Goal: Communication & Community: Participate in discussion

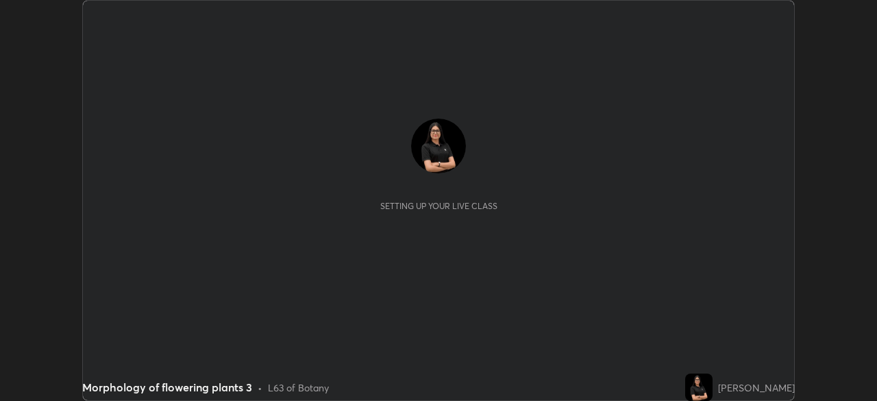
scroll to position [401, 877]
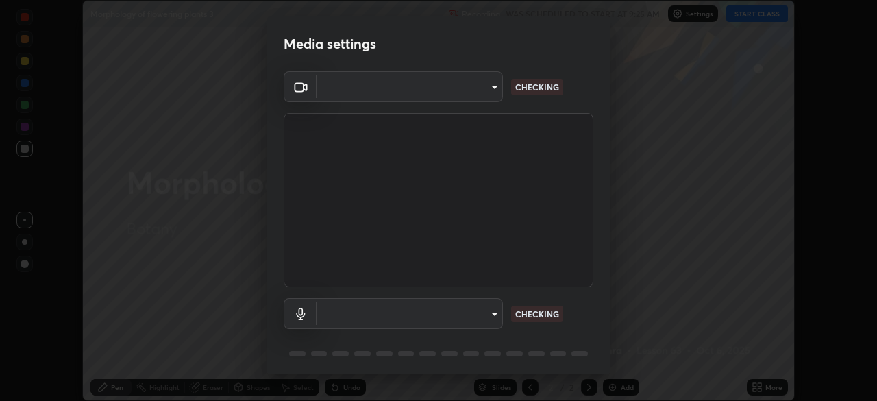
click at [382, 92] on body "Erase all Morphology of flowering plants 3 Recording WAS SCHEDULED TO START AT …" at bounding box center [438, 200] width 877 height 401
type input "ddeb460be698feac5301e169f53eca599c89e620ae617368e30cc776484c20c4"
type input "default"
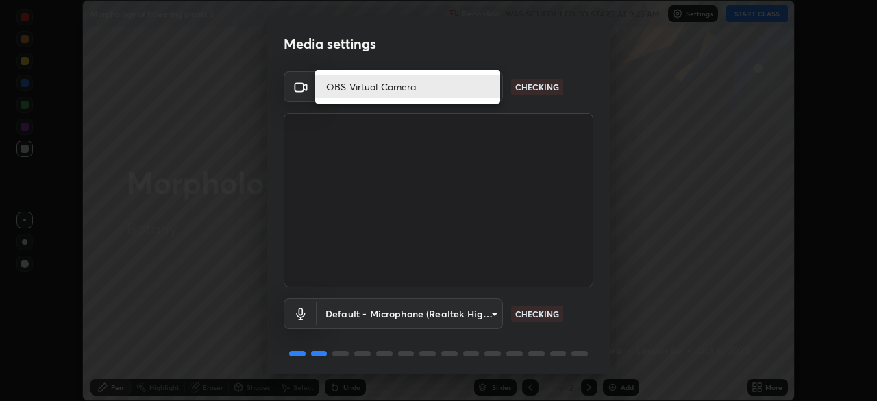
click at [355, 80] on li "OBS Virtual Camera" at bounding box center [407, 86] width 185 height 23
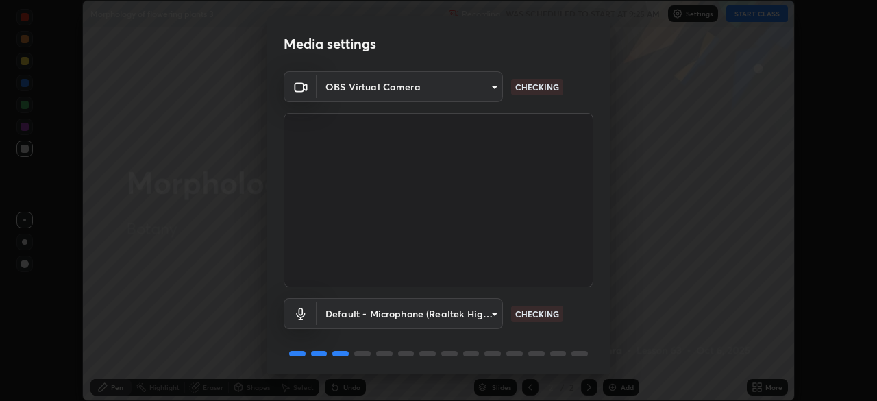
scroll to position [49, 0]
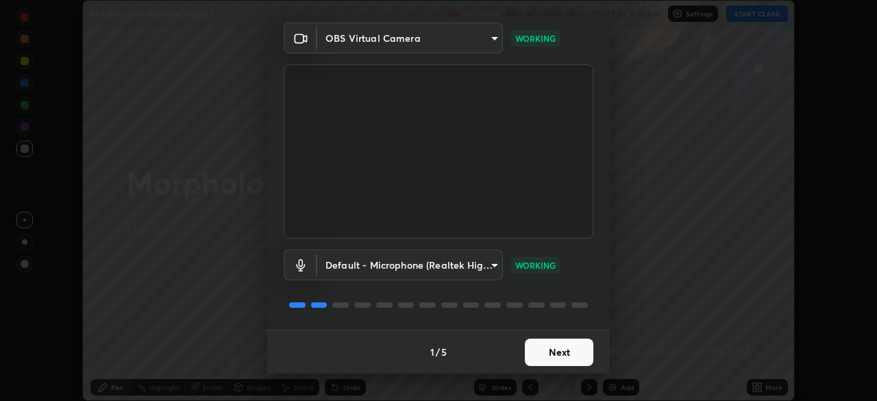
click at [559, 350] on button "Next" at bounding box center [559, 352] width 69 height 27
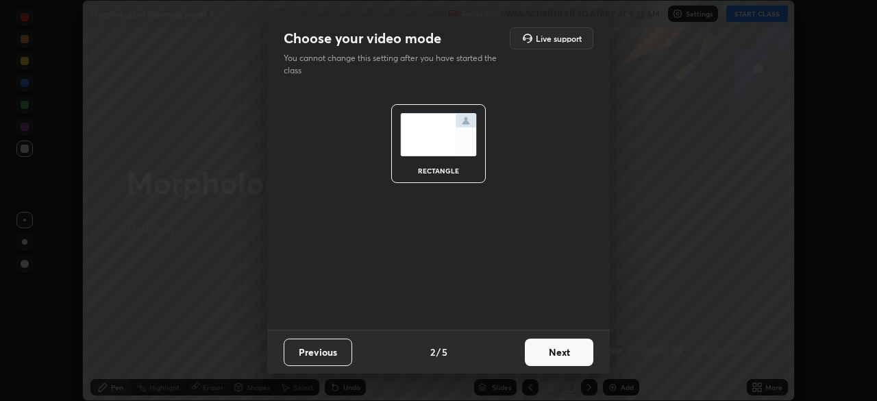
scroll to position [0, 0]
click at [565, 354] on button "Next" at bounding box center [559, 352] width 69 height 27
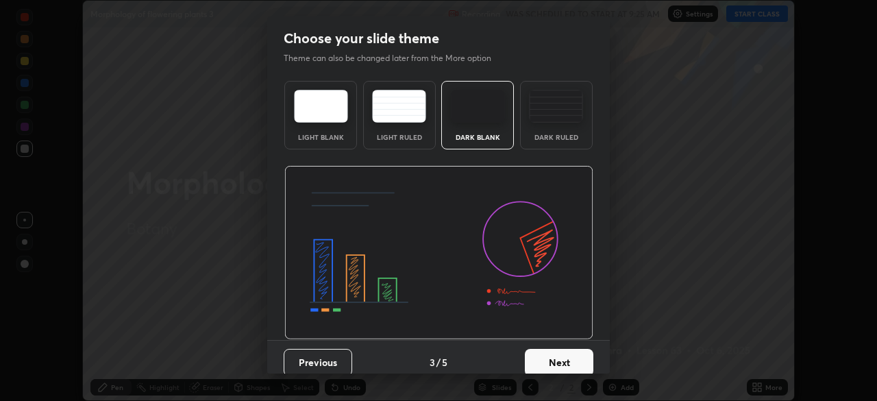
click at [574, 354] on button "Next" at bounding box center [559, 362] width 69 height 27
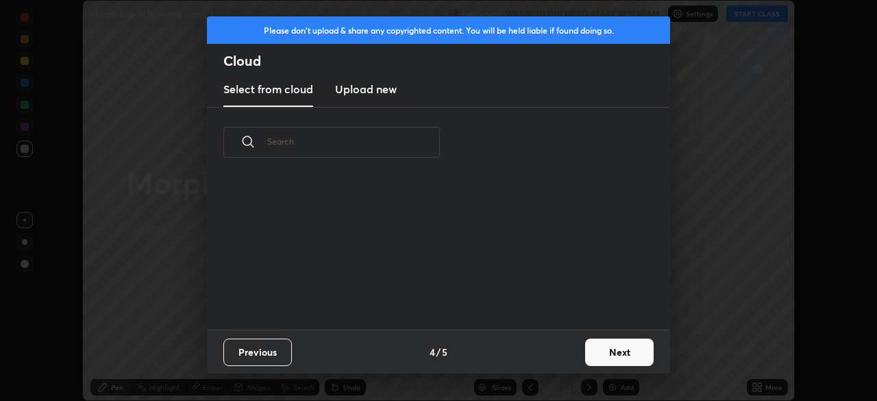
click at [615, 354] on button "Next" at bounding box center [619, 352] width 69 height 27
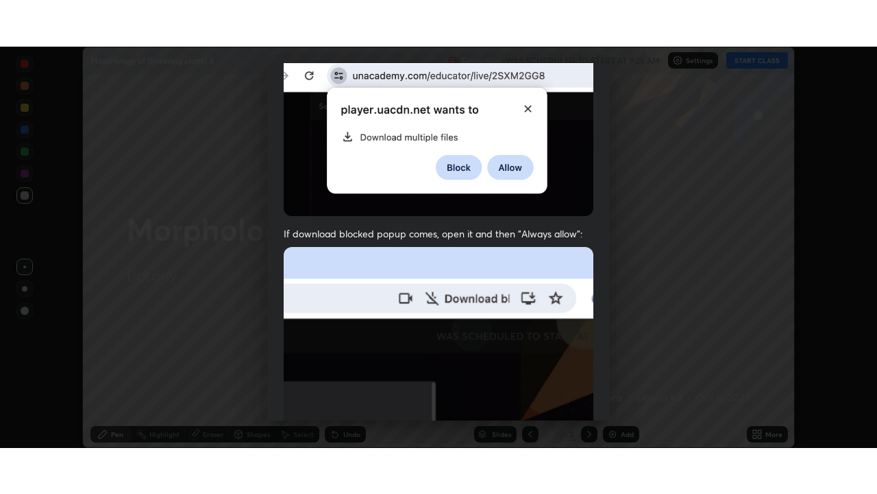
scroll to position [328, 0]
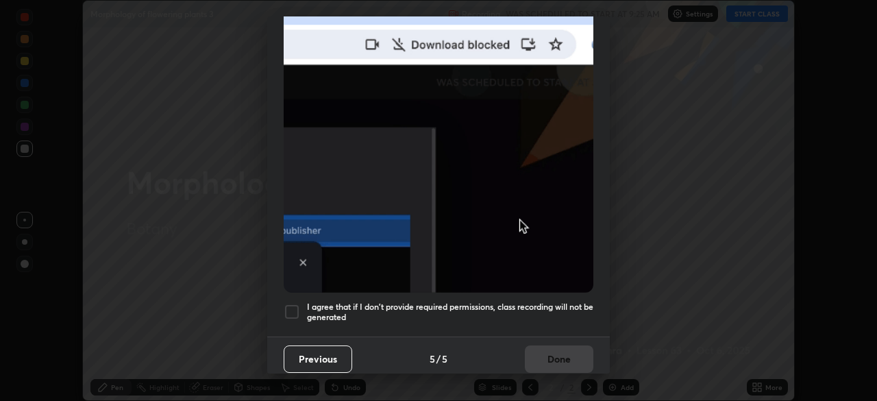
click at [288, 304] on div at bounding box center [292, 312] width 16 height 16
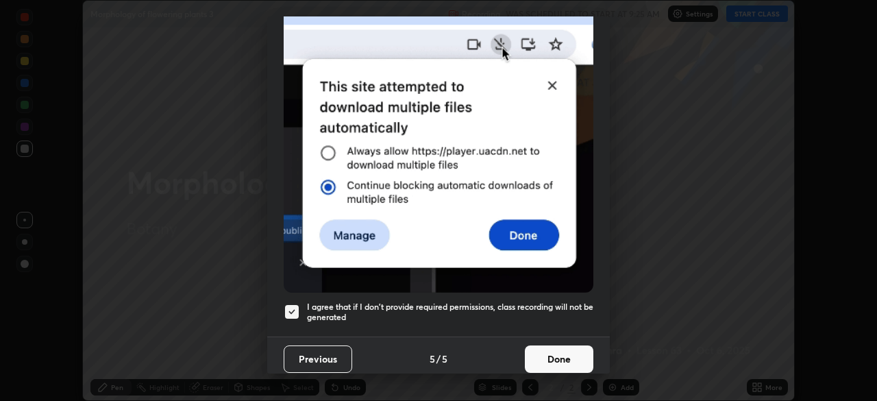
click at [557, 350] on button "Done" at bounding box center [559, 358] width 69 height 27
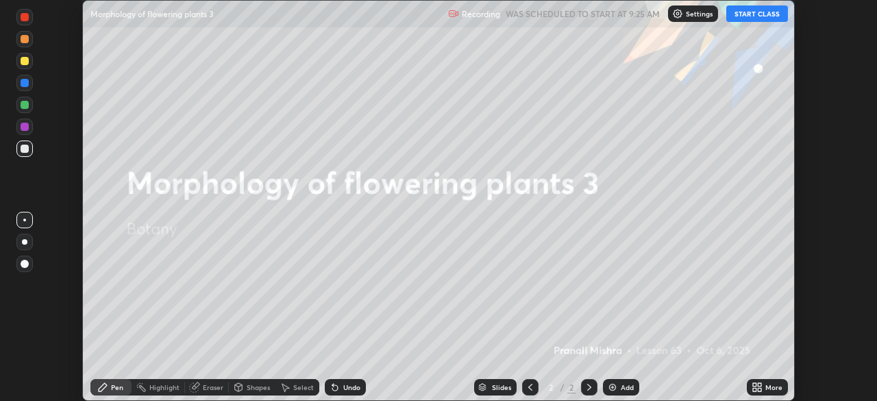
click at [758, 15] on button "START CLASS" at bounding box center [758, 13] width 62 height 16
click at [755, 385] on icon at bounding box center [754, 384] width 3 height 3
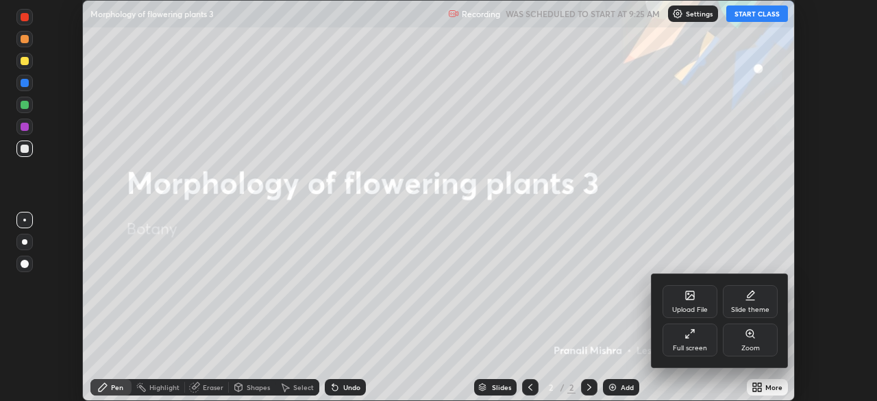
click at [698, 343] on div "Full screen" at bounding box center [690, 340] width 55 height 33
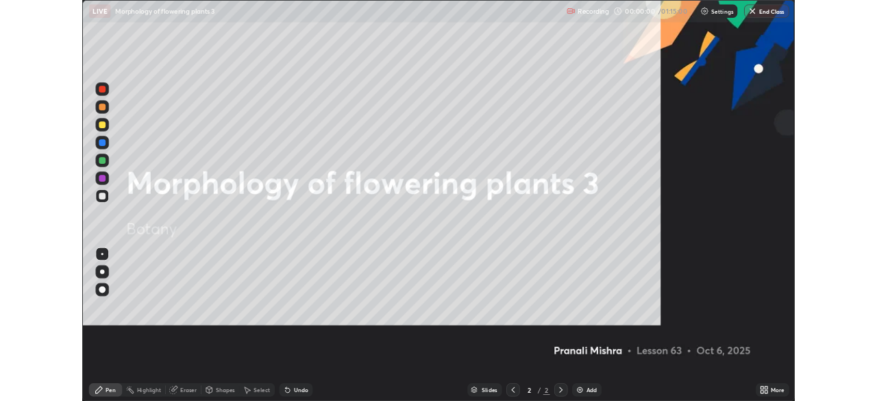
scroll to position [494, 877]
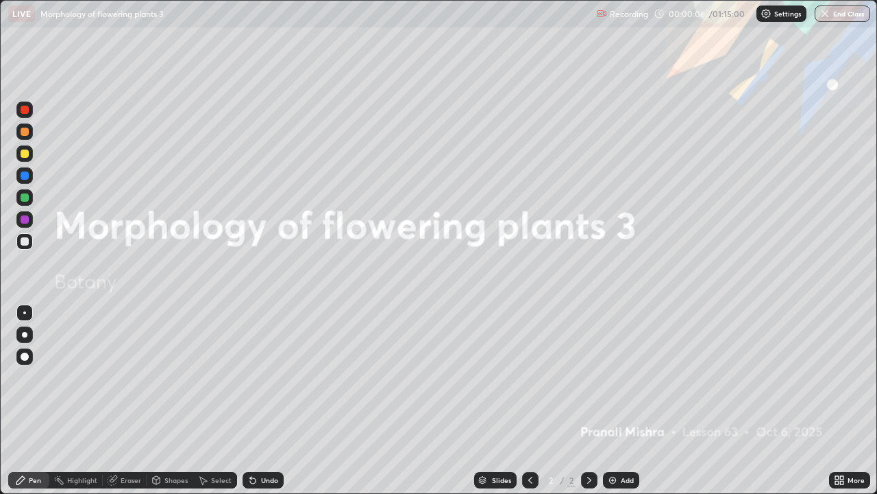
click at [27, 357] on div at bounding box center [25, 356] width 8 height 8
click at [629, 400] on div "Add" at bounding box center [627, 479] width 13 height 7
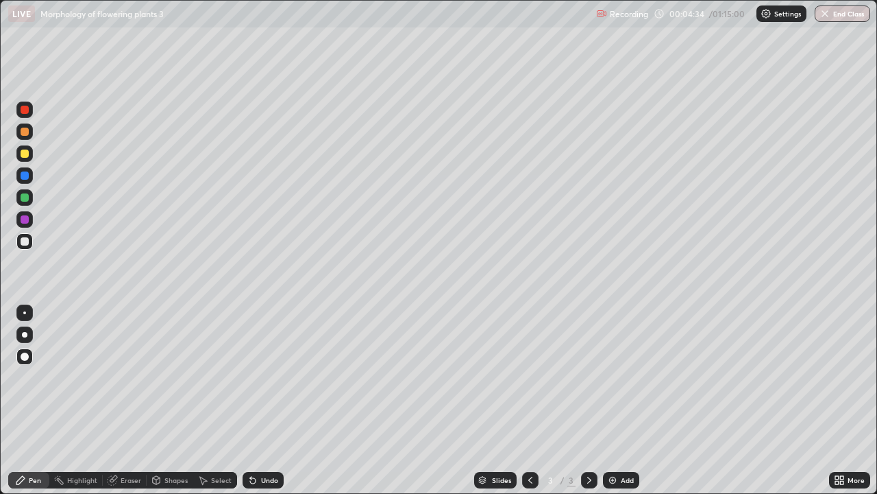
click at [633, 400] on div "Add" at bounding box center [621, 480] width 36 height 16
click at [621, 400] on div "Add" at bounding box center [627, 479] width 13 height 7
click at [626, 400] on div "Add" at bounding box center [621, 480] width 36 height 16
click at [23, 133] on div at bounding box center [25, 131] width 8 height 8
click at [30, 198] on div at bounding box center [24, 197] width 16 height 16
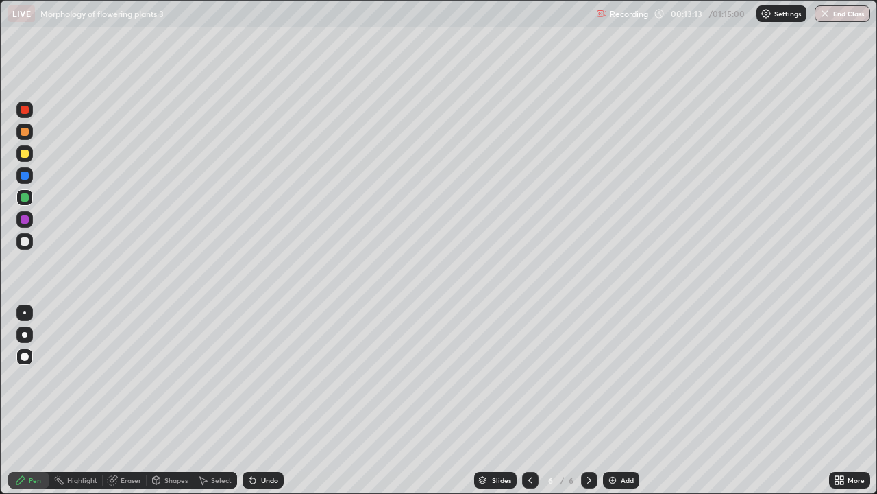
click at [25, 108] on div at bounding box center [25, 110] width 8 height 8
click at [134, 400] on div "Eraser" at bounding box center [131, 479] width 21 height 7
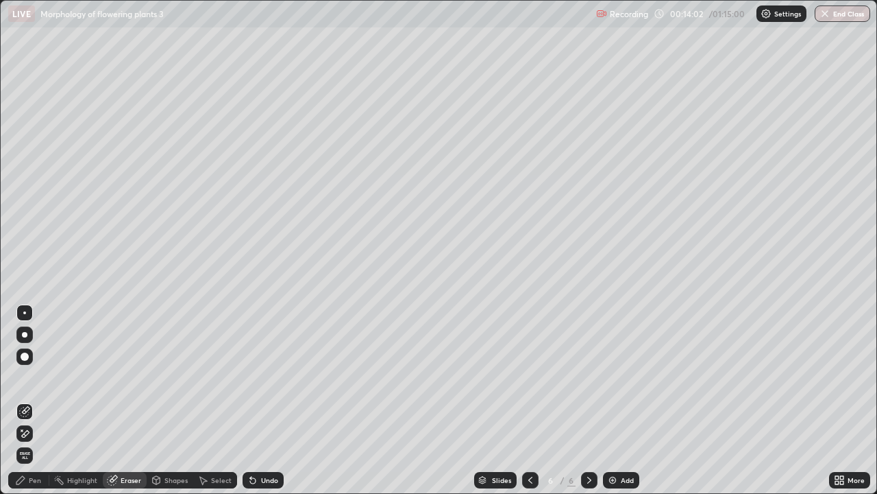
click at [42, 400] on div "Pen" at bounding box center [28, 480] width 41 height 16
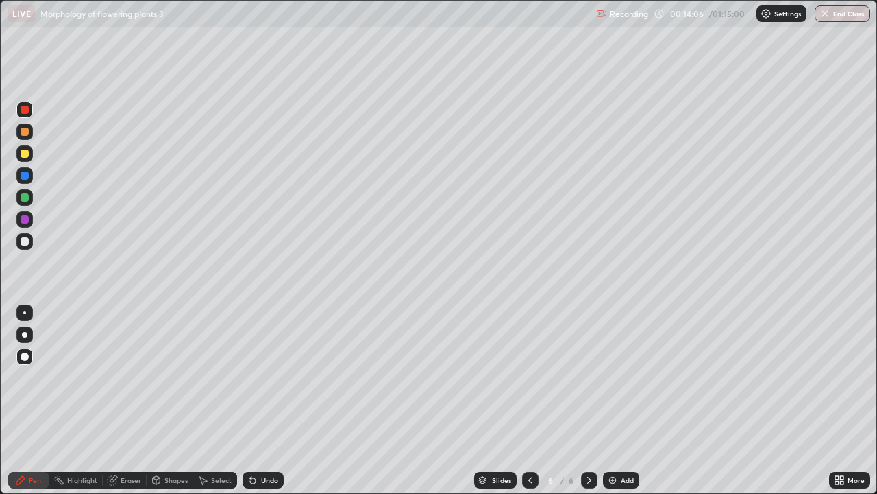
click at [531, 400] on icon at bounding box center [530, 479] width 11 height 11
click at [593, 400] on div at bounding box center [589, 480] width 16 height 16
click at [23, 156] on div at bounding box center [25, 153] width 8 height 8
click at [27, 335] on div at bounding box center [24, 334] width 5 height 5
click at [25, 132] on div at bounding box center [25, 131] width 8 height 8
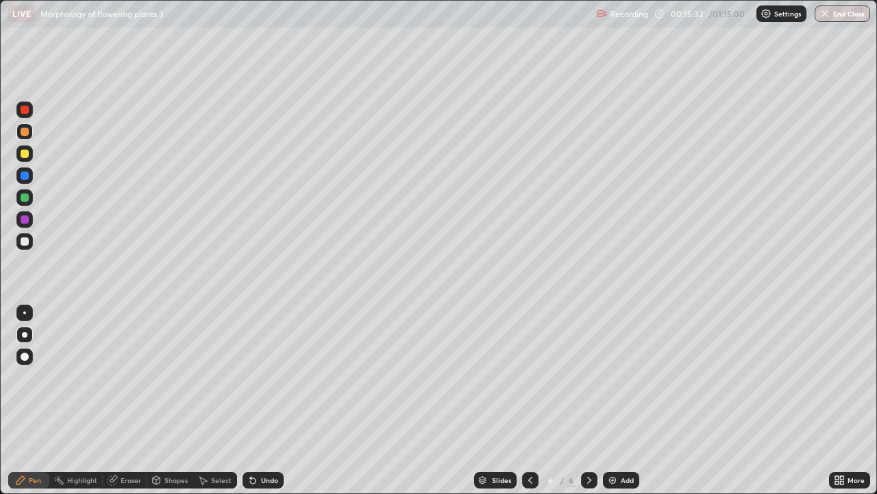
click at [273, 400] on div "Undo" at bounding box center [269, 479] width 17 height 7
click at [270, 400] on div "Undo" at bounding box center [263, 480] width 41 height 16
click at [269, 400] on div "Undo" at bounding box center [263, 480] width 41 height 16
click at [263, 400] on div "Undo" at bounding box center [263, 480] width 41 height 16
click at [262, 400] on div "Undo" at bounding box center [263, 480] width 41 height 16
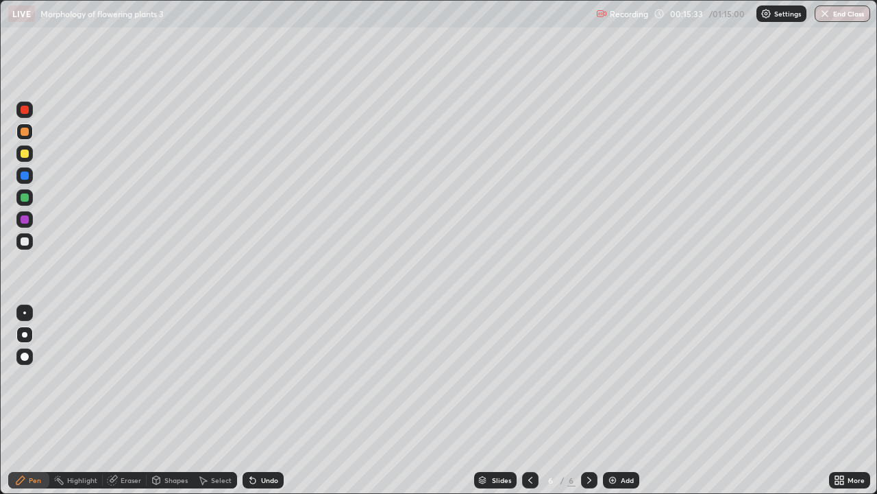
click at [263, 400] on div "Undo" at bounding box center [263, 480] width 41 height 16
click at [134, 400] on div "Eraser" at bounding box center [131, 479] width 21 height 7
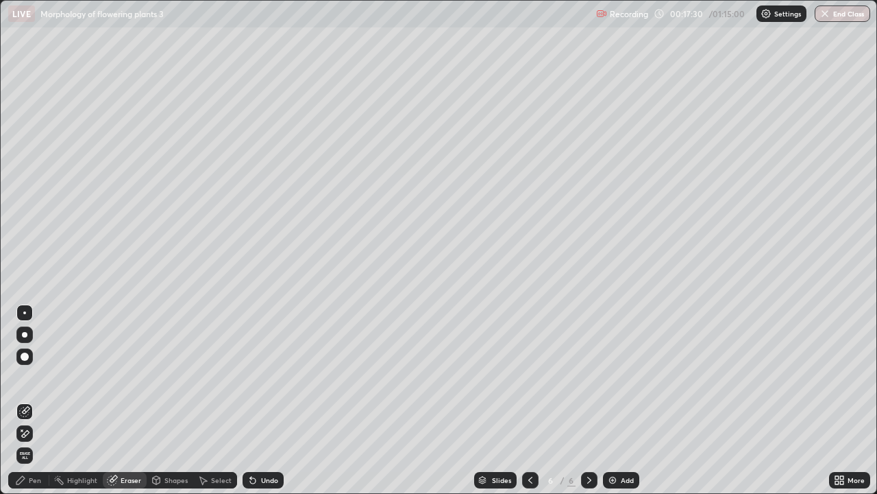
click at [34, 400] on div "Pen" at bounding box center [35, 479] width 12 height 7
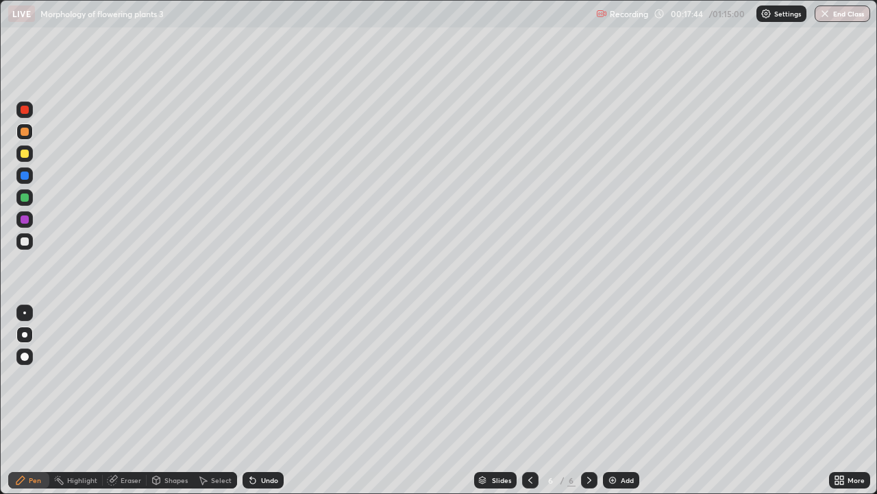
click at [267, 400] on div "Undo" at bounding box center [269, 479] width 17 height 7
click at [27, 240] on div at bounding box center [25, 241] width 8 height 8
click at [842, 400] on icon at bounding box center [841, 477] width 3 height 3
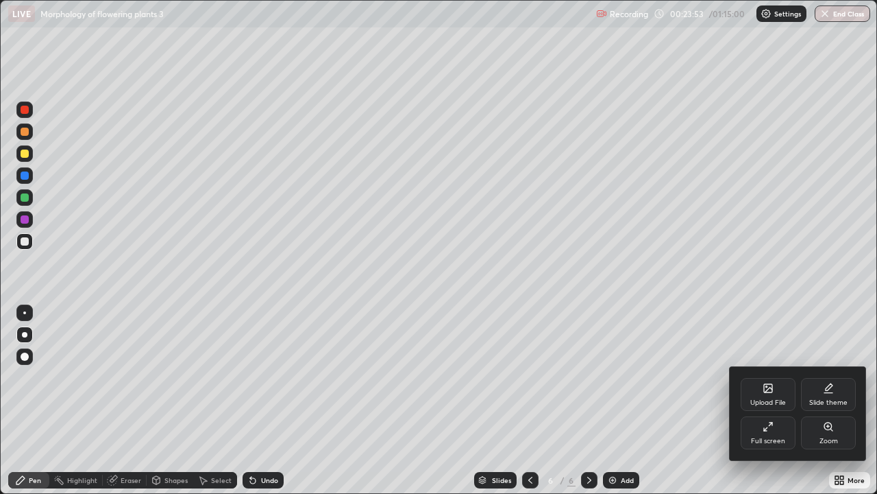
click at [775, 400] on div "Full screen" at bounding box center [768, 432] width 55 height 33
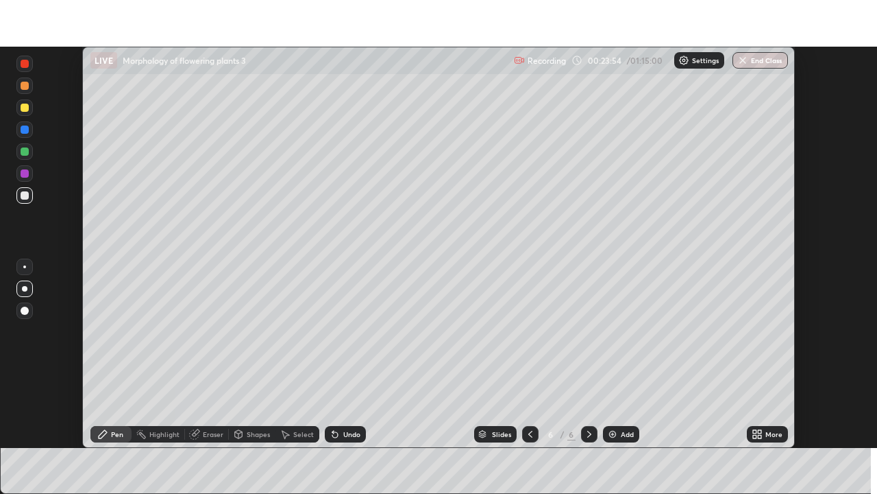
scroll to position [68143, 67667]
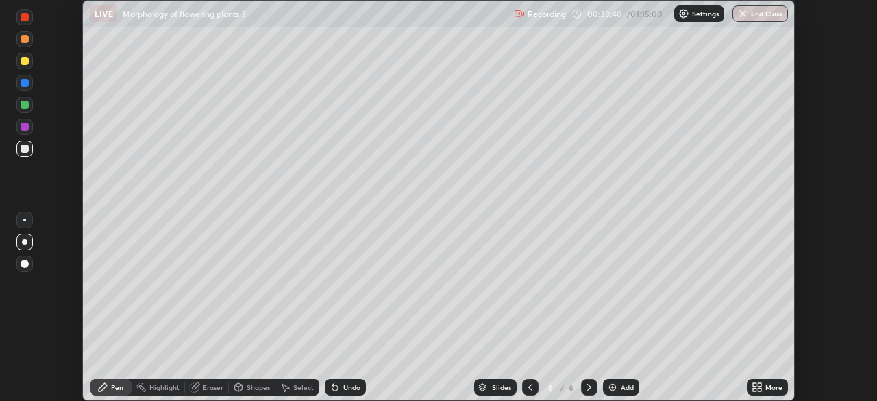
click at [626, 393] on div "Add" at bounding box center [621, 387] width 36 height 16
click at [772, 380] on div "More" at bounding box center [767, 387] width 41 height 16
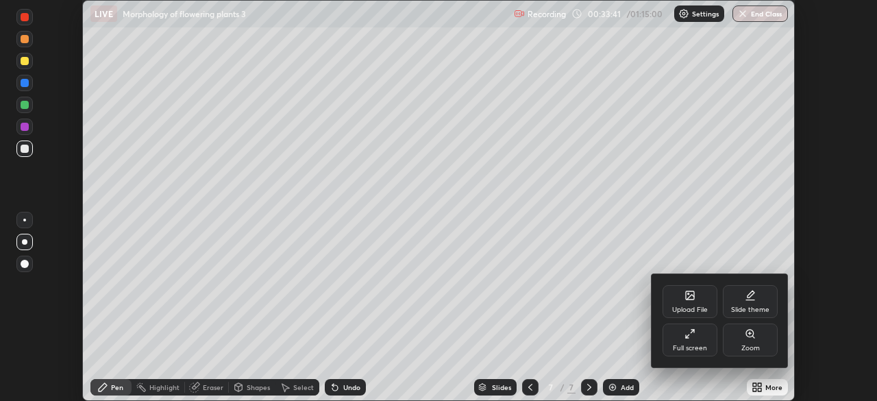
click at [704, 345] on div "Full screen" at bounding box center [690, 348] width 34 height 7
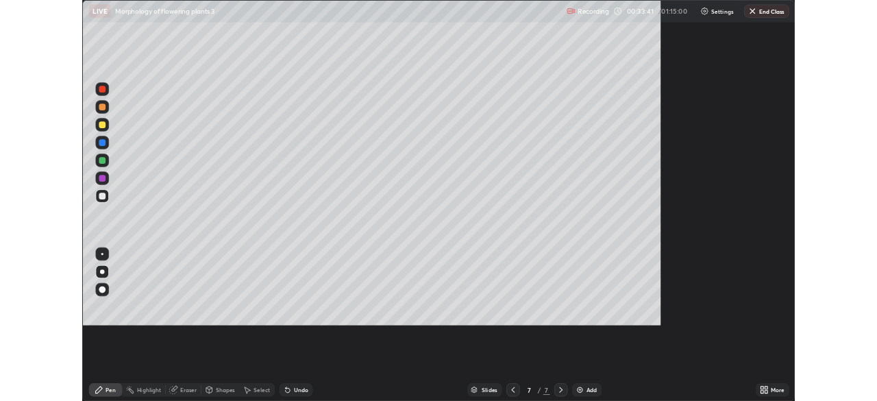
scroll to position [494, 877]
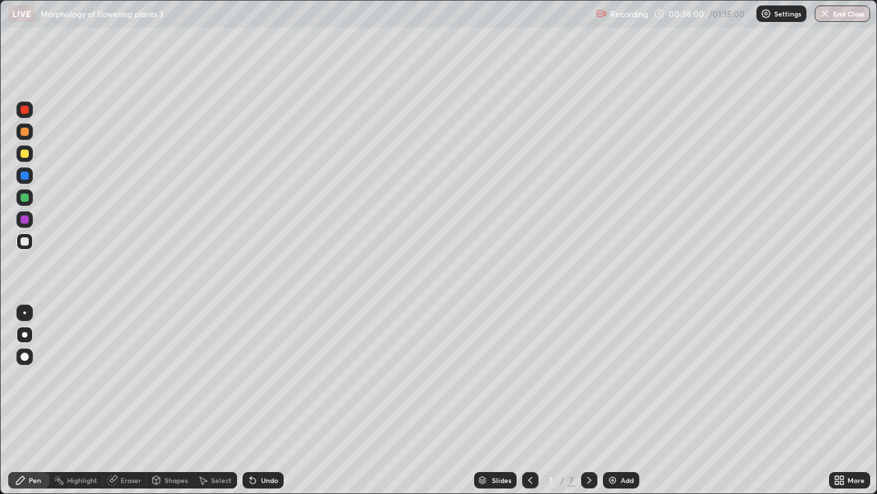
click at [24, 197] on div at bounding box center [25, 197] width 8 height 8
click at [269, 400] on div "Undo" at bounding box center [263, 480] width 41 height 16
click at [273, 400] on div "Undo" at bounding box center [263, 480] width 41 height 16
click at [865, 400] on div "More" at bounding box center [849, 480] width 41 height 16
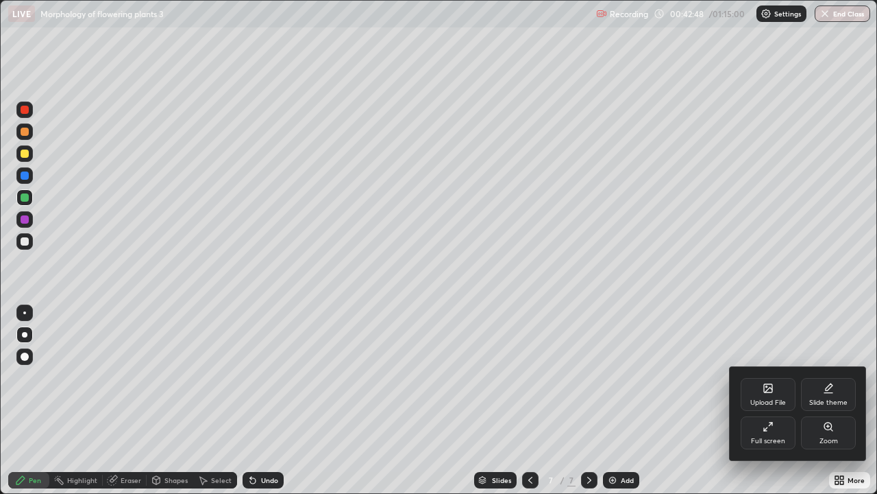
click at [775, 400] on div "Full screen" at bounding box center [768, 432] width 55 height 33
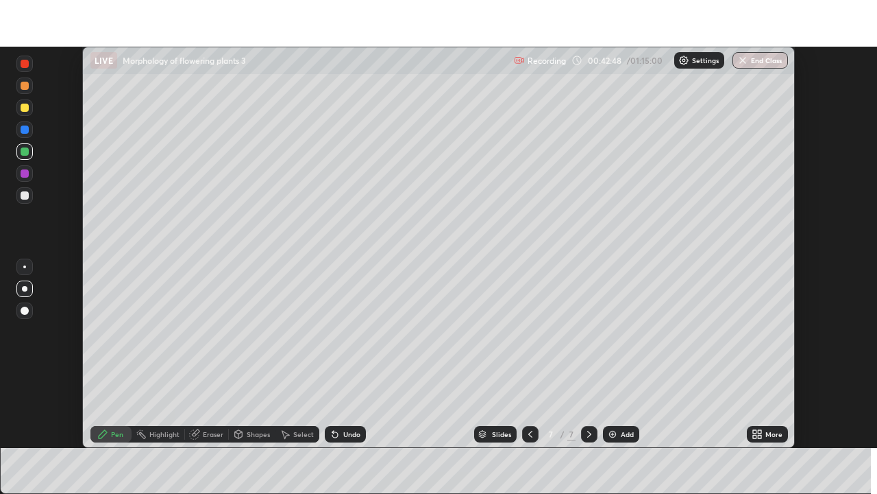
scroll to position [68143, 67667]
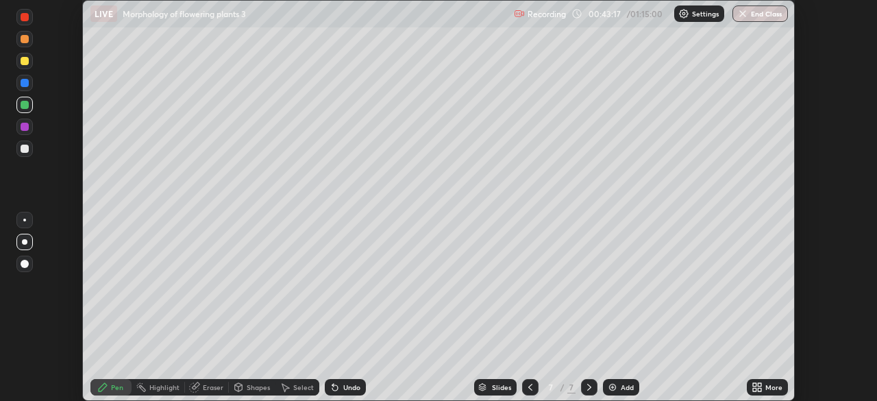
click at [529, 387] on icon at bounding box center [530, 387] width 11 height 11
click at [536, 387] on div at bounding box center [530, 387] width 16 height 16
click at [590, 385] on icon at bounding box center [589, 387] width 11 height 11
click at [759, 386] on icon at bounding box center [759, 384] width 3 height 3
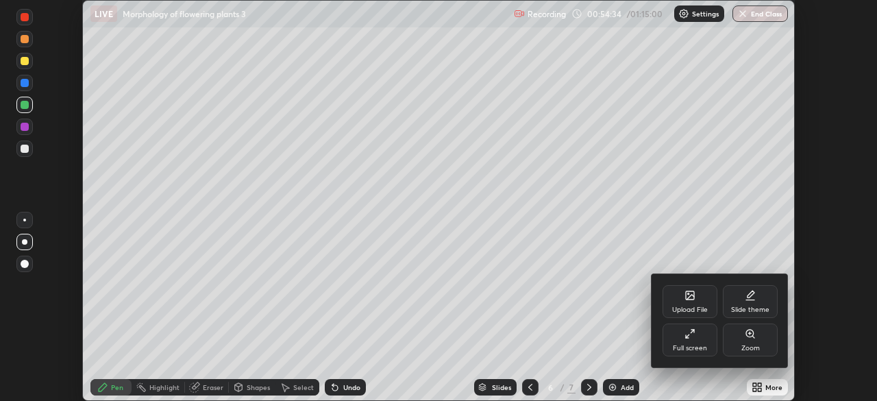
click at [697, 339] on div "Full screen" at bounding box center [690, 340] width 55 height 33
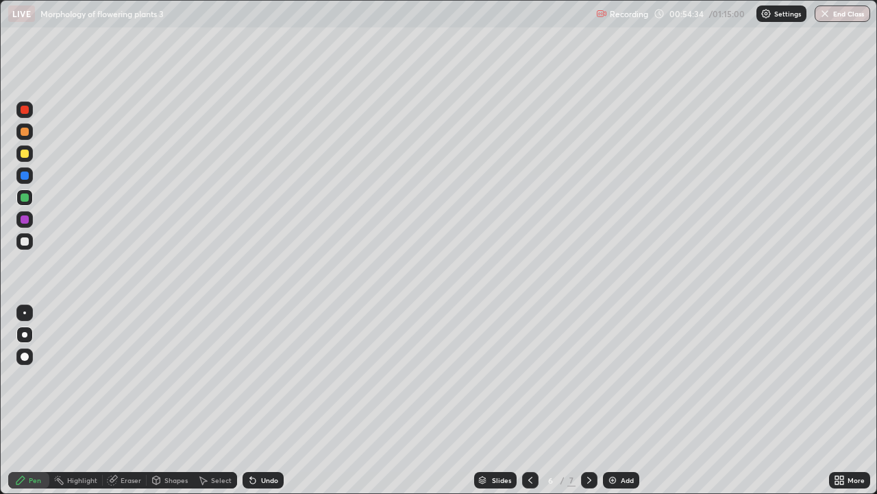
scroll to position [494, 877]
click at [593, 400] on icon at bounding box center [589, 479] width 11 height 11
click at [628, 400] on div "Add" at bounding box center [621, 480] width 36 height 16
click at [23, 239] on div at bounding box center [25, 241] width 8 height 8
click at [32, 149] on div at bounding box center [24, 153] width 16 height 16
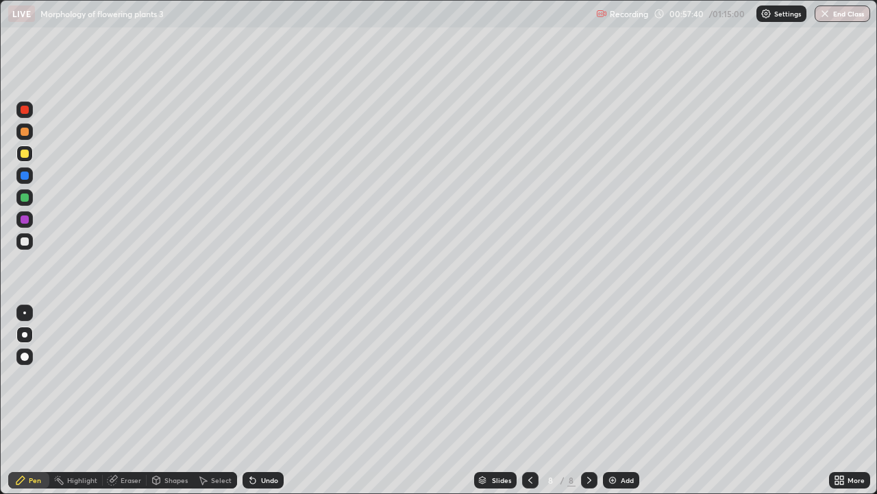
click at [265, 400] on div "Undo" at bounding box center [263, 480] width 41 height 16
click at [261, 400] on div "Undo" at bounding box center [263, 480] width 41 height 16
click at [267, 400] on div "Undo" at bounding box center [269, 479] width 17 height 7
click at [273, 400] on div "Undo" at bounding box center [269, 479] width 17 height 7
click at [267, 400] on div "Undo" at bounding box center [269, 479] width 17 height 7
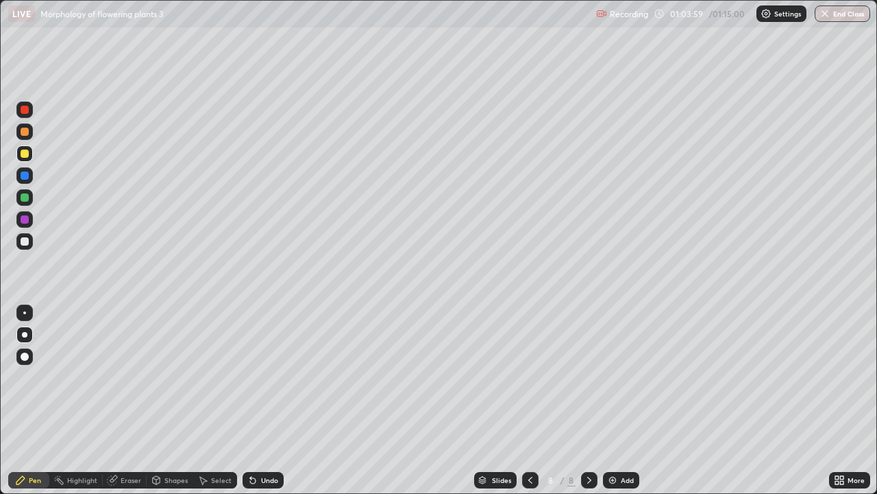
click at [621, 400] on div "Add" at bounding box center [627, 479] width 13 height 7
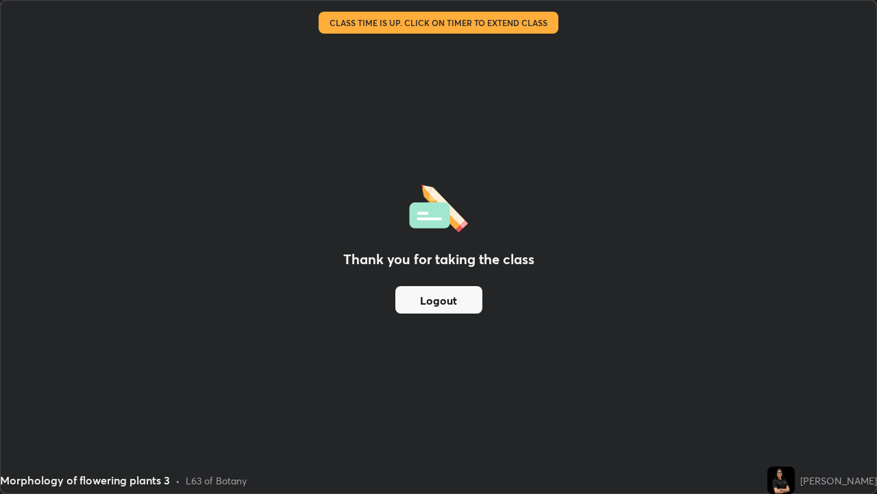
click at [428, 308] on button "Logout" at bounding box center [438, 299] width 87 height 27
